Goal: Task Accomplishment & Management: Manage account settings

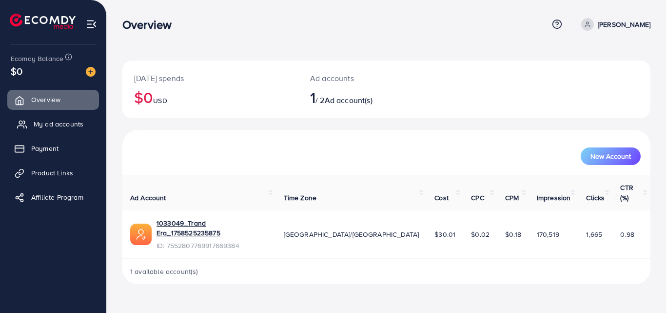
click at [50, 124] on span "My ad accounts" at bounding box center [59, 124] width 50 height 10
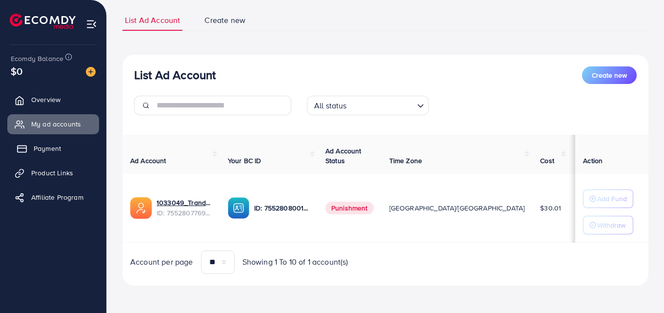
click at [49, 149] on span "Payment" at bounding box center [47, 148] width 27 height 10
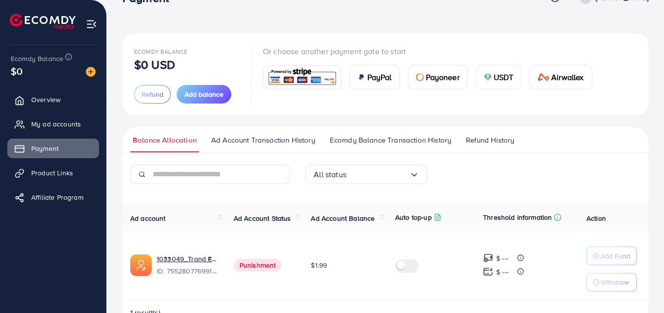
scroll to position [55, 0]
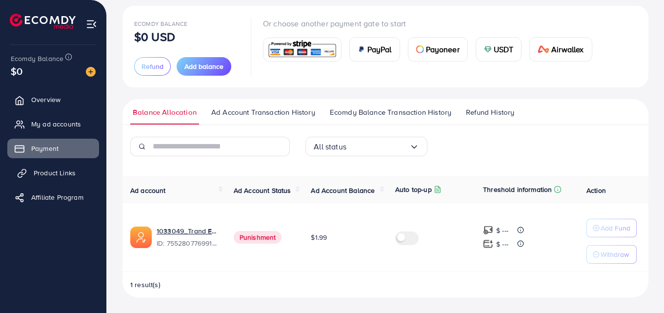
click at [26, 169] on icon at bounding box center [22, 173] width 10 height 10
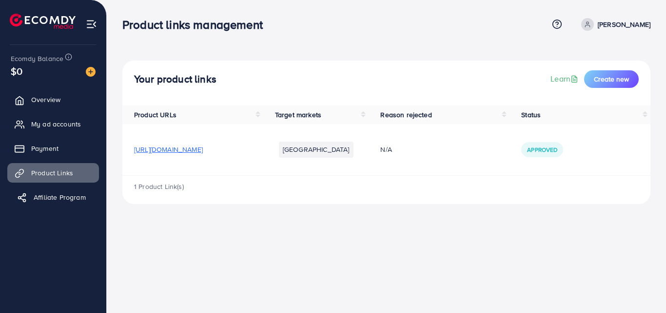
click at [37, 189] on link "Affiliate Program" at bounding box center [53, 197] width 92 height 20
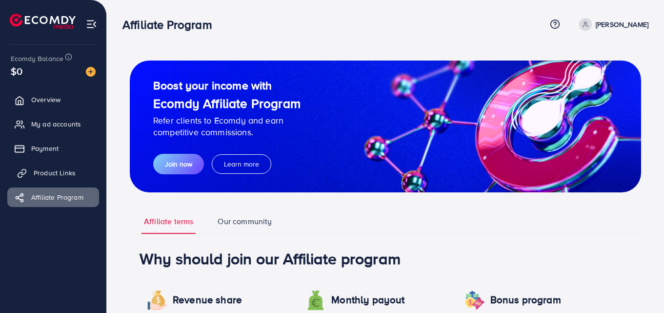
click at [41, 168] on span "Product Links" at bounding box center [55, 173] width 42 height 10
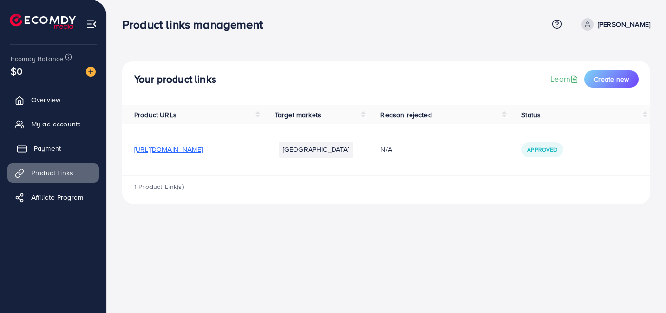
click at [46, 147] on span "Payment" at bounding box center [47, 148] width 27 height 10
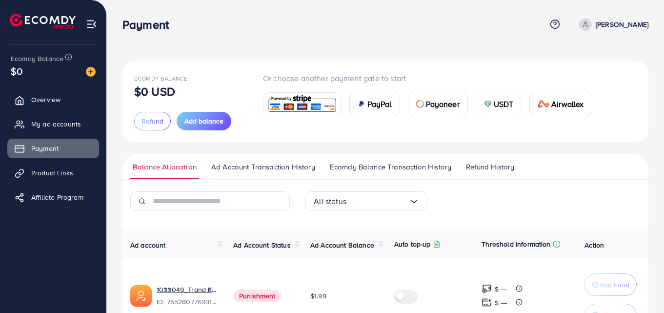
click at [496, 171] on span "Refund History" at bounding box center [490, 166] width 48 height 11
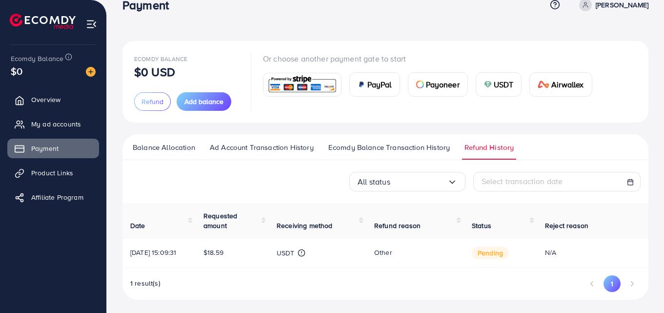
scroll to position [31, 0]
